Goal: Transaction & Acquisition: Purchase product/service

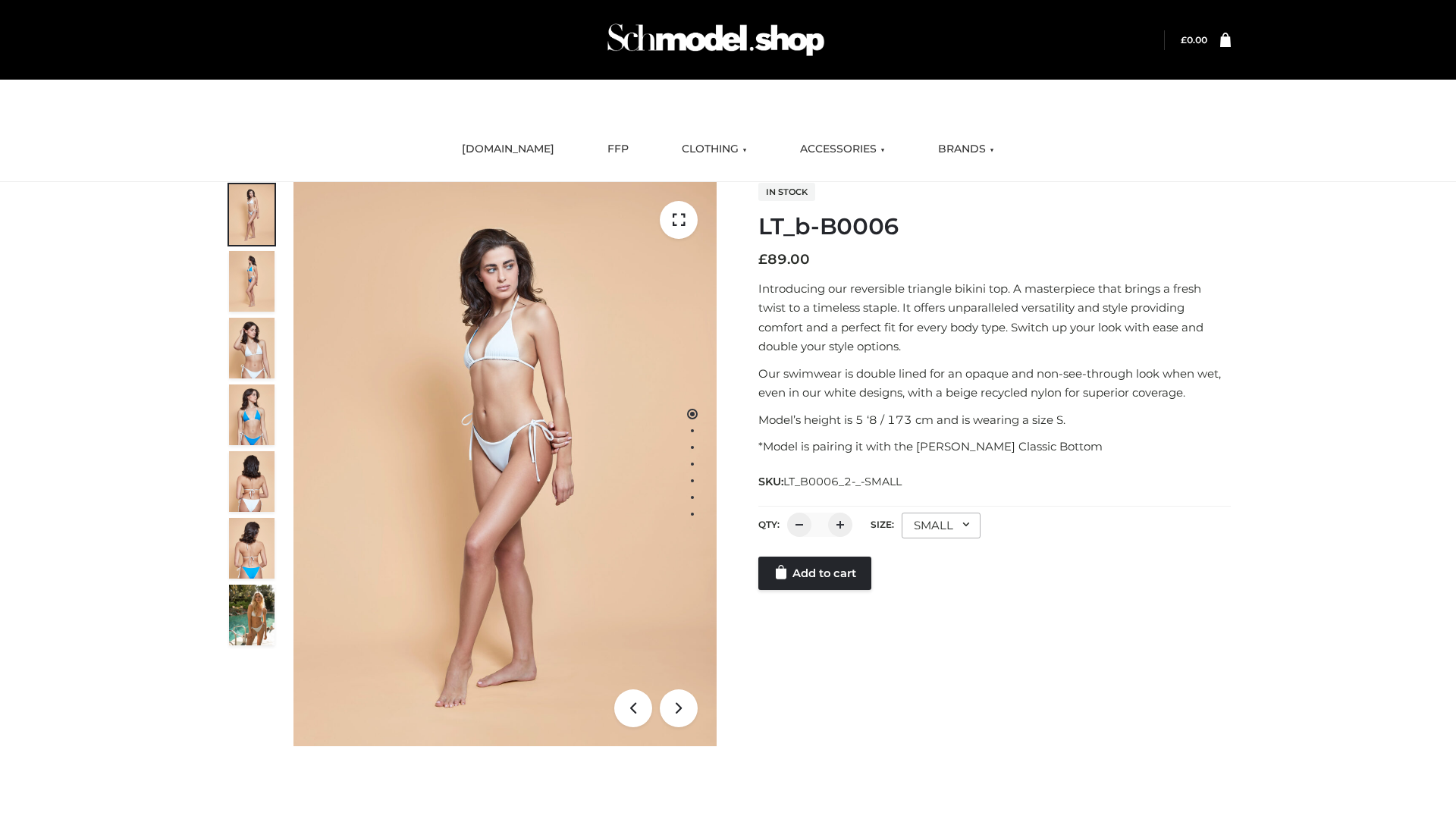
click at [816, 590] on link "Add to cart" at bounding box center [814, 573] width 113 height 33
